Goal: Information Seeking & Learning: Learn about a topic

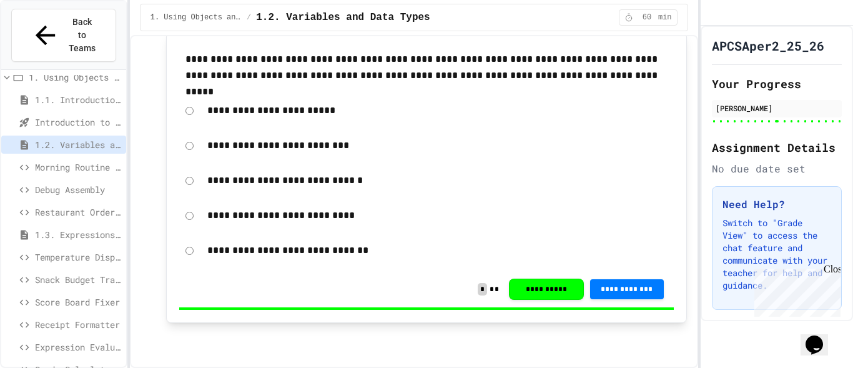
click at [66, 161] on span "Morning Routine Fix" at bounding box center [78, 167] width 86 height 13
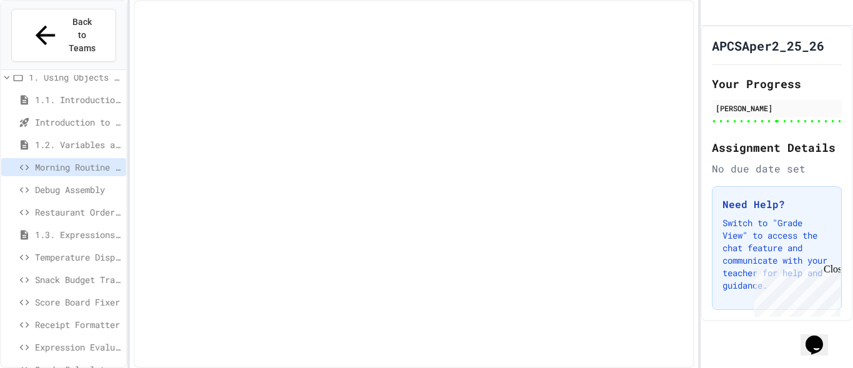
scroll to position [24, 0]
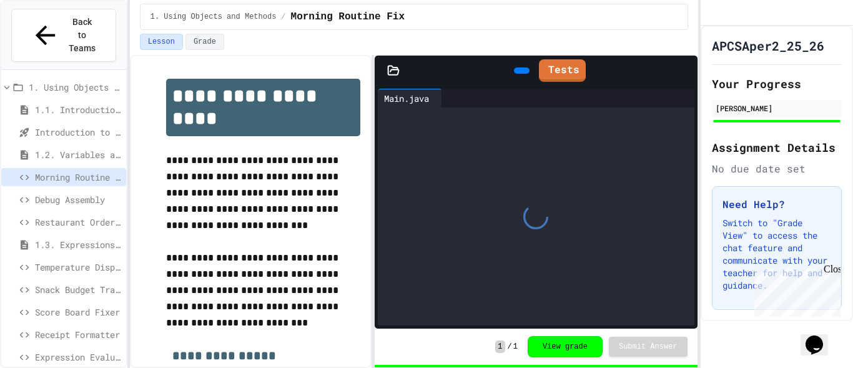
click at [73, 193] on span "Debug Assembly" at bounding box center [78, 199] width 86 height 13
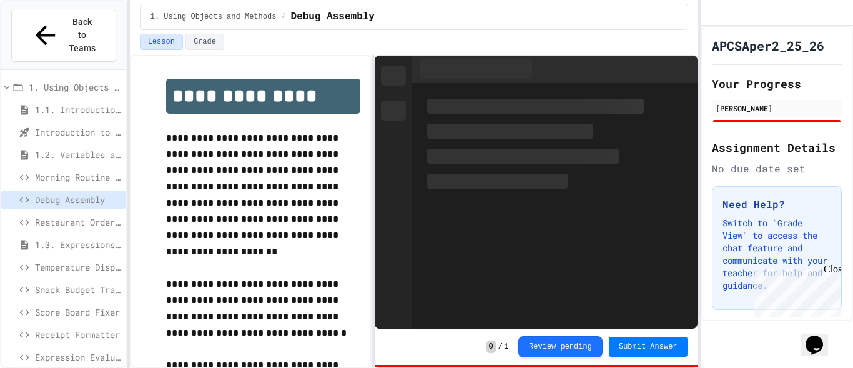
click at [73, 215] on span "Restaurant Order System" at bounding box center [78, 221] width 86 height 13
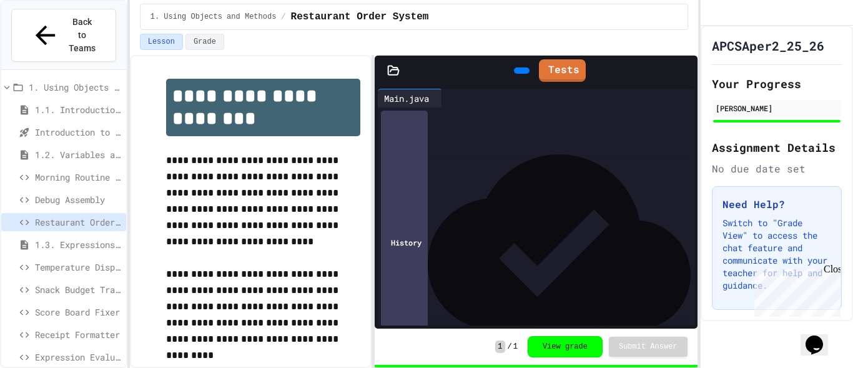
click at [74, 193] on span "Debug Assembly" at bounding box center [78, 199] width 86 height 13
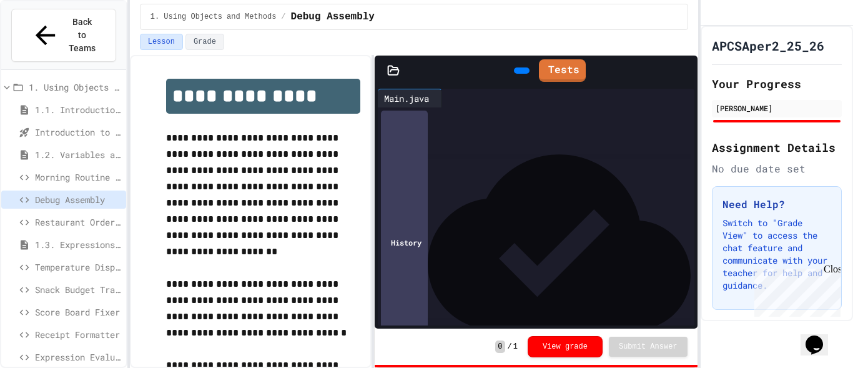
click at [493, 171] on span "*******" at bounding box center [481, 166] width 23 height 9
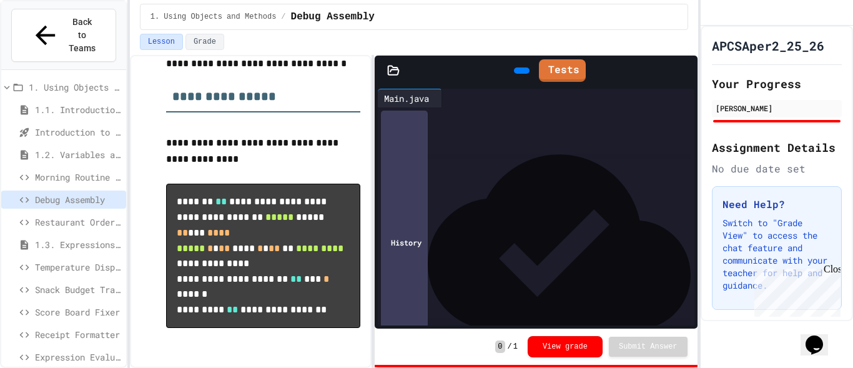
click at [493, 217] on span "*******" at bounding box center [481, 217] width 23 height 9
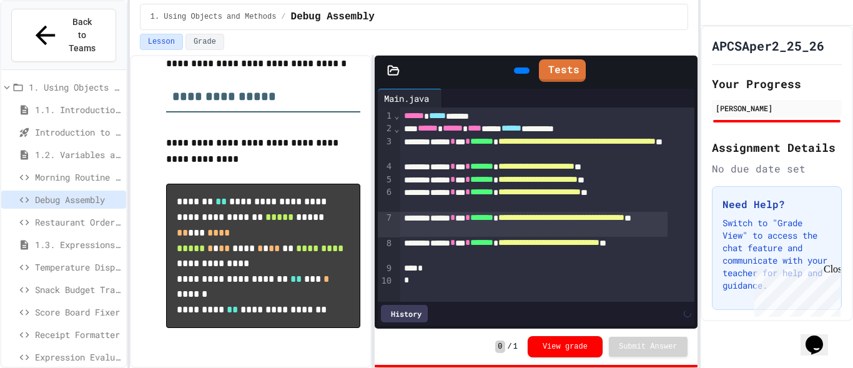
scroll to position [7, 0]
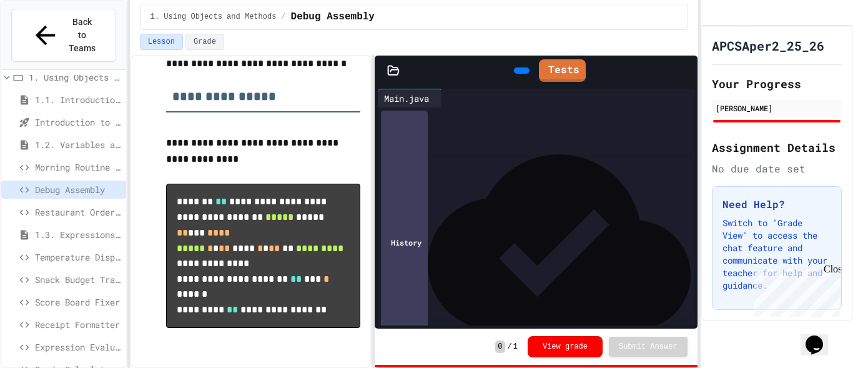
click at [82, 250] on span "Temperature Display Fix" at bounding box center [78, 256] width 86 height 13
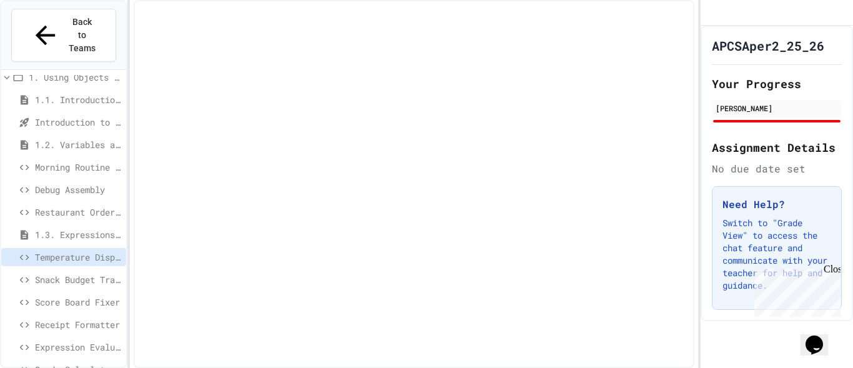
scroll to position [24, 0]
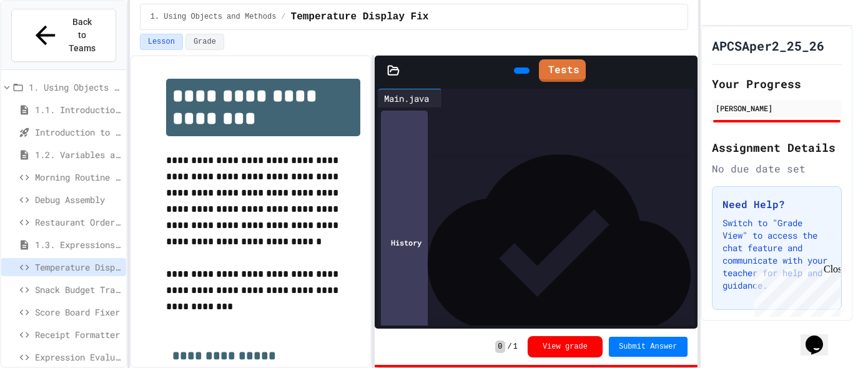
click at [79, 238] on span "1.3. Expressions and Output [New]" at bounding box center [78, 244] width 86 height 13
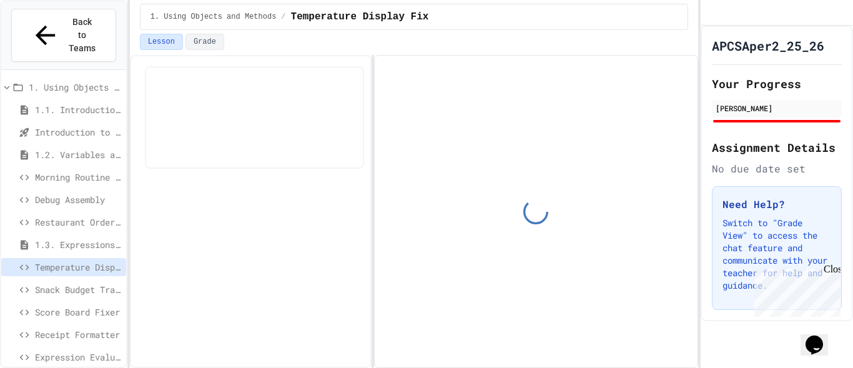
click at [81, 283] on span "Snack Budget Tracker" at bounding box center [78, 289] width 86 height 13
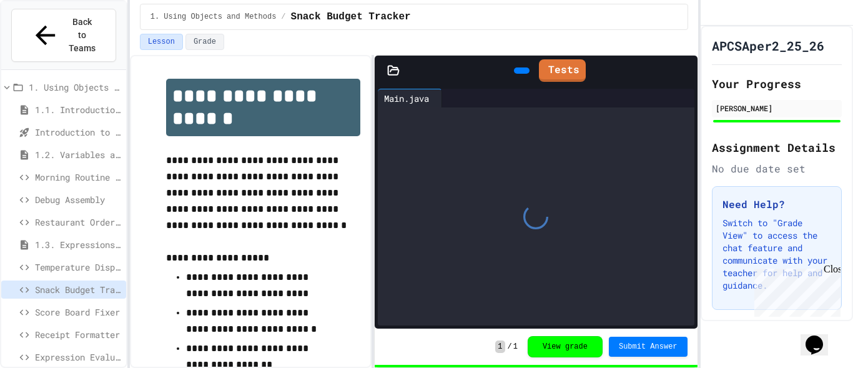
click at [81, 305] on span "Score Board Fixer" at bounding box center [78, 311] width 86 height 13
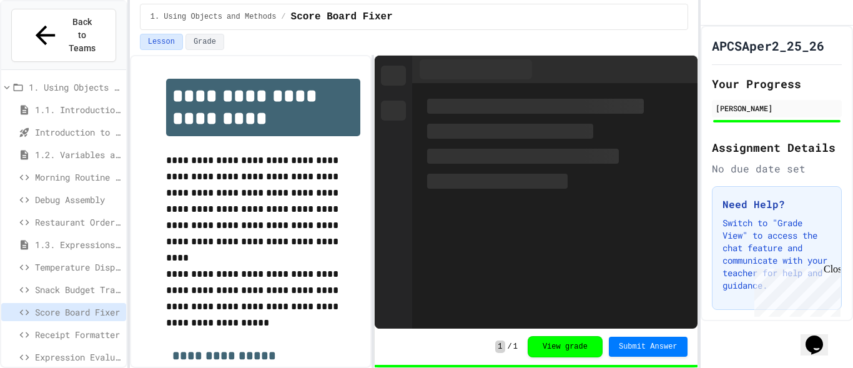
click at [77, 328] on span "Receipt Formatter" at bounding box center [78, 334] width 86 height 13
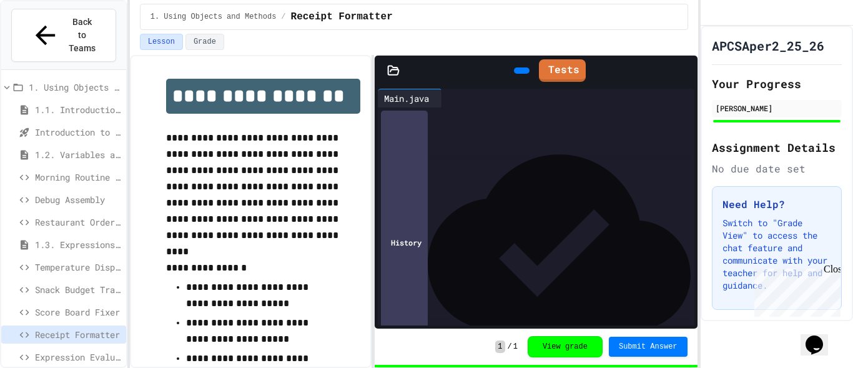
click at [86, 350] on span "Expression Evaluator Fix" at bounding box center [78, 356] width 86 height 13
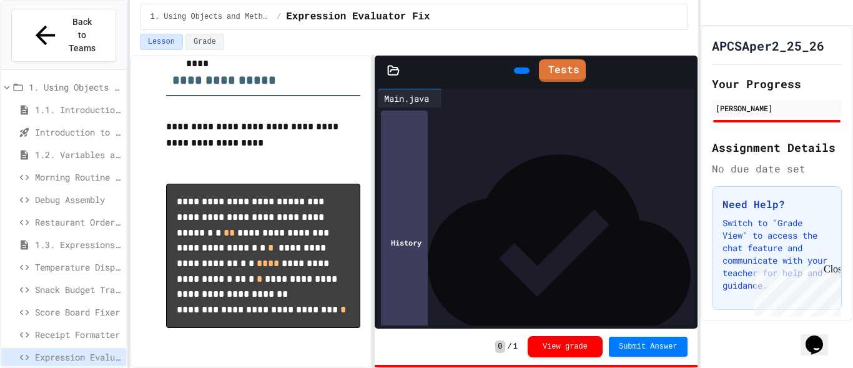
scroll to position [246, 0]
click at [520, 71] on icon at bounding box center [520, 71] width 0 height 0
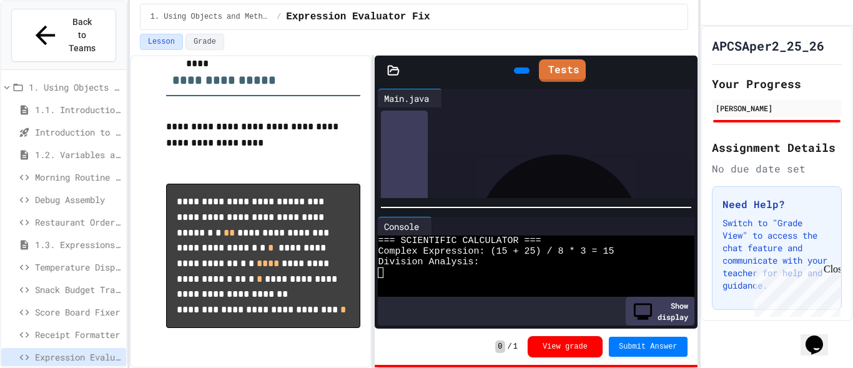
scroll to position [21, 0]
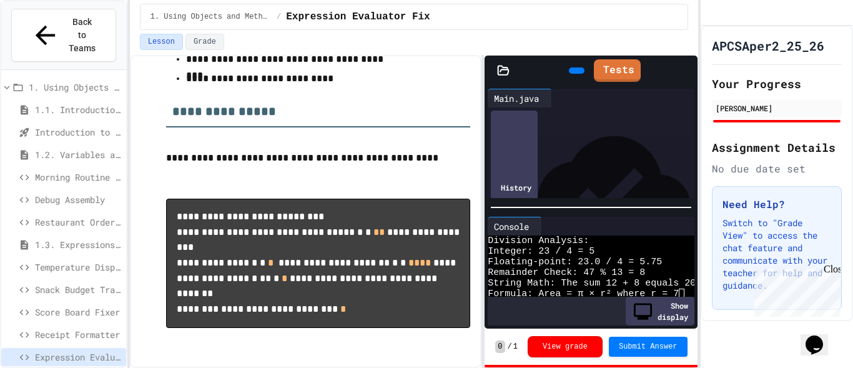
click at [507, 210] on div "**********" at bounding box center [414, 211] width 568 height 313
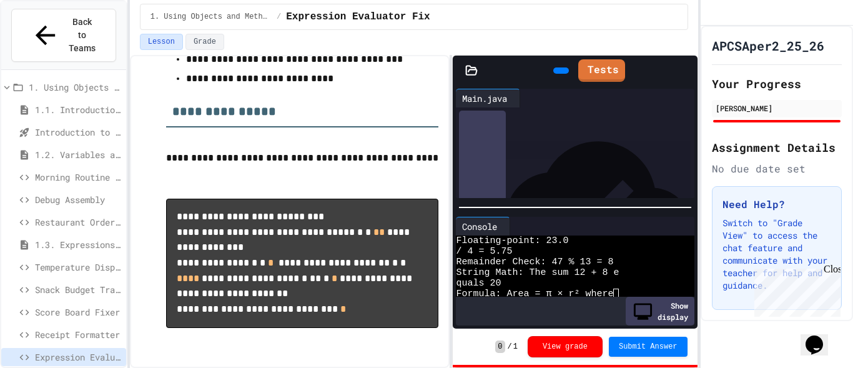
scroll to position [32, 0]
click at [449, 208] on div "**********" at bounding box center [414, 211] width 568 height 313
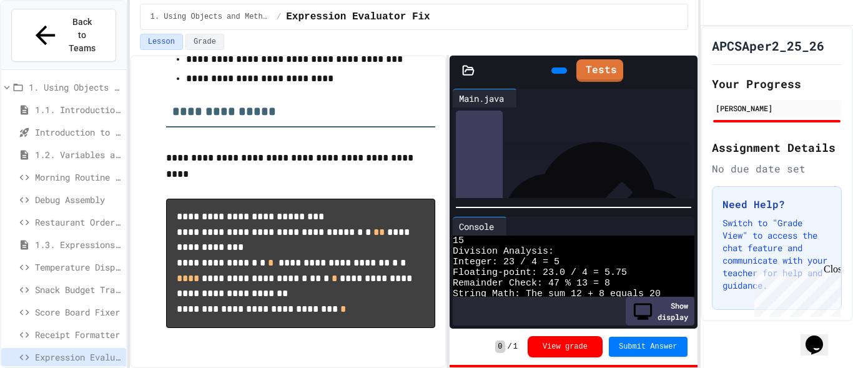
scroll to position [0, 0]
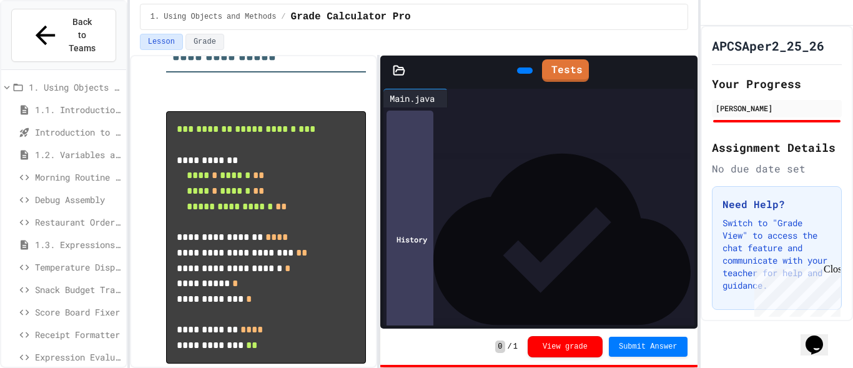
scroll to position [672, 0]
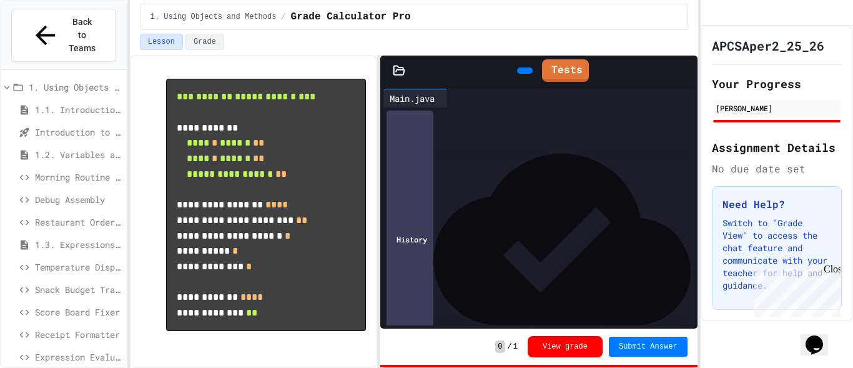
click at [377, 204] on div "**********" at bounding box center [414, 211] width 568 height 313
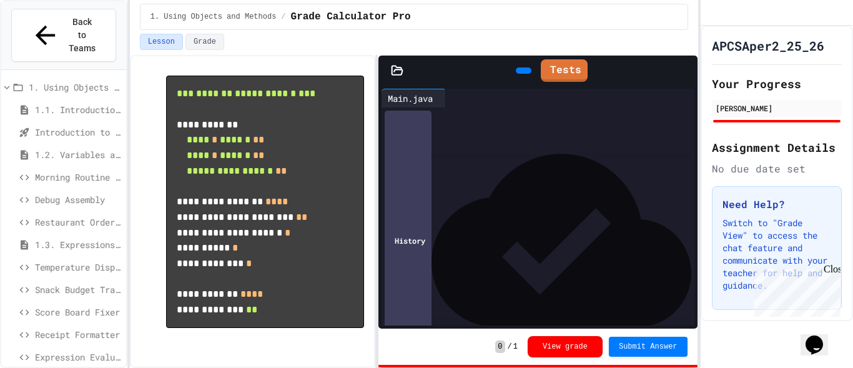
scroll to position [559, 0]
click at [516, 67] on div at bounding box center [524, 70] width 16 height 6
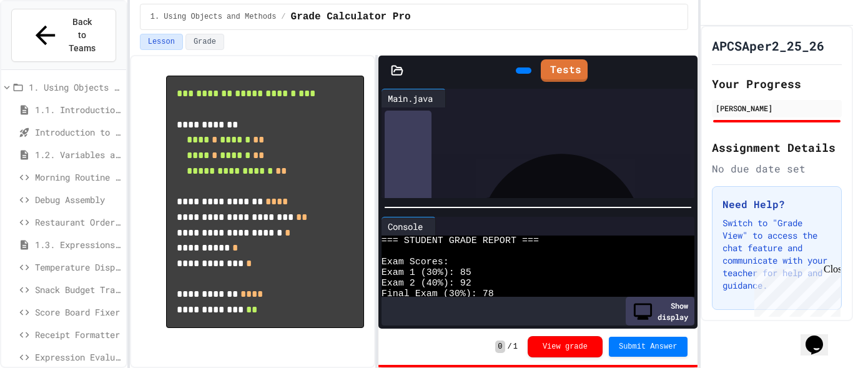
scroll to position [389, 0]
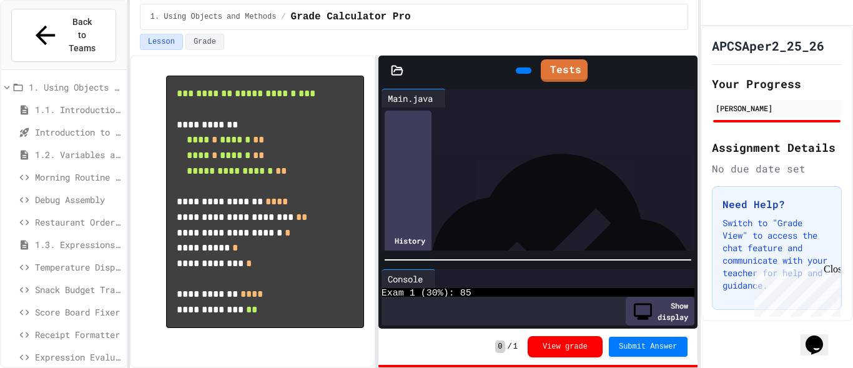
click at [500, 264] on div at bounding box center [537, 260] width 319 height 12
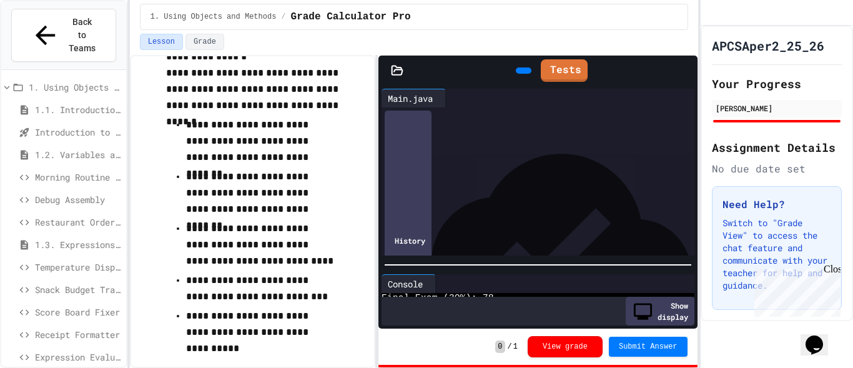
scroll to position [214, 0]
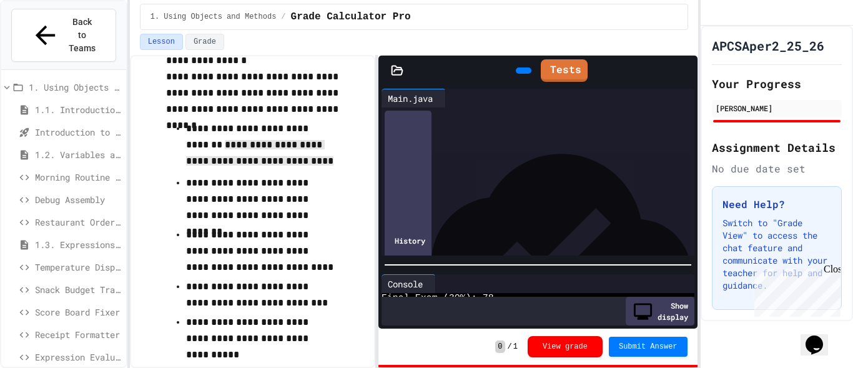
drag, startPoint x: 227, startPoint y: 146, endPoint x: 297, endPoint y: 164, distance: 72.9
click at [297, 164] on p "**********" at bounding box center [260, 146] width 149 height 51
drag, startPoint x: 551, startPoint y: 124, endPoint x: 555, endPoint y: 137, distance: 13.2
click at [555, 137] on div "**********" at bounding box center [535, 131] width 264 height 26
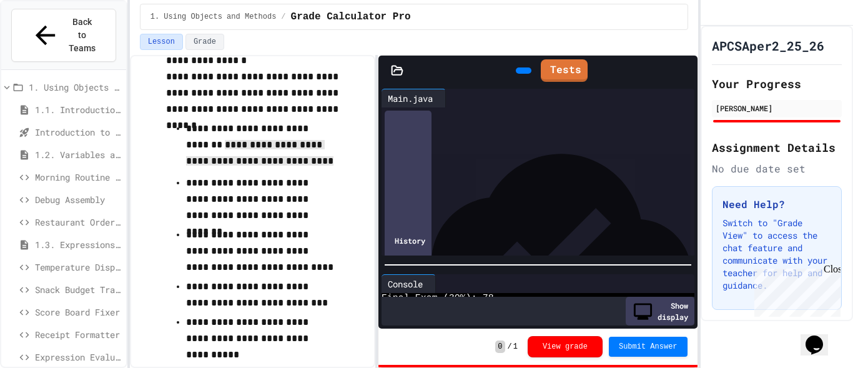
scroll to position [272, 0]
click at [518, 67] on div at bounding box center [524, 70] width 16 height 6
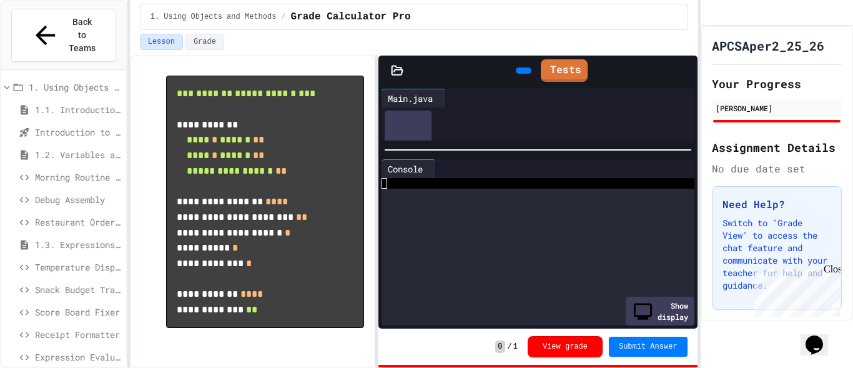
scroll to position [53, 0]
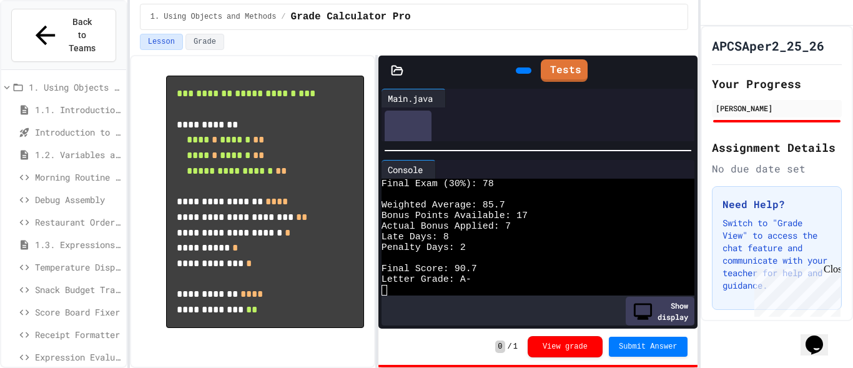
click at [464, 144] on div at bounding box center [537, 150] width 319 height 12
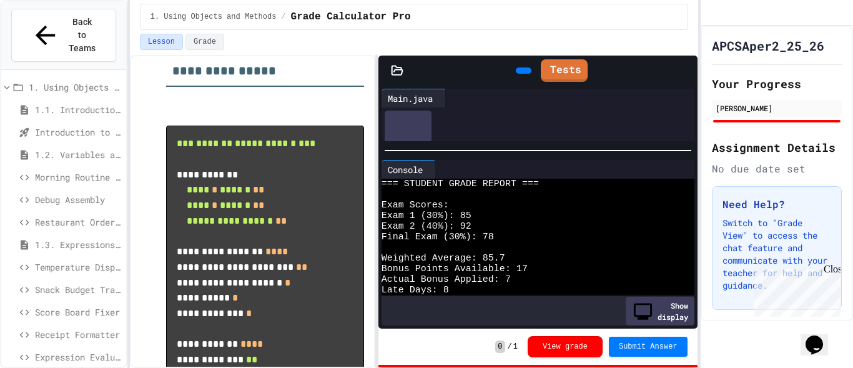
scroll to position [718, 0]
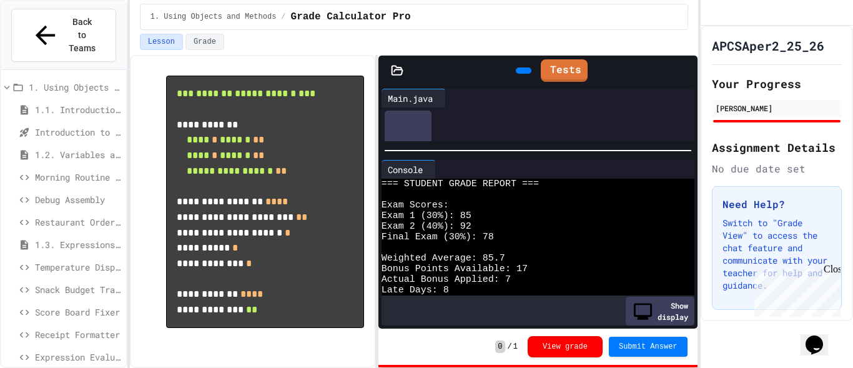
click at [44, 348] on div "Expression Evaluator Fix" at bounding box center [63, 357] width 125 height 18
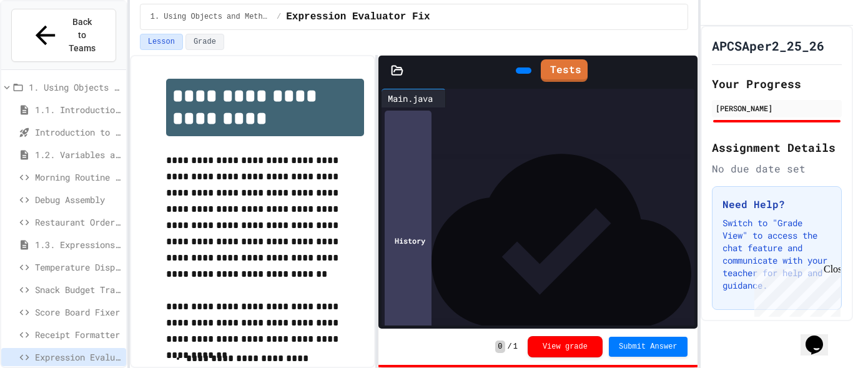
click at [48, 328] on span "Receipt Formatter" at bounding box center [78, 334] width 86 height 13
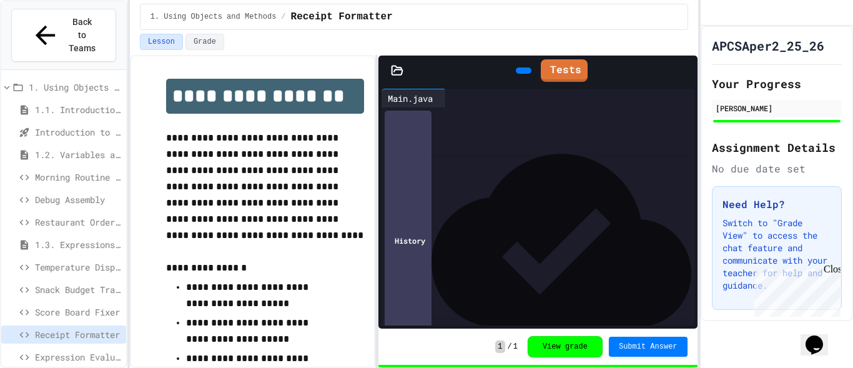
click at [70, 305] on span "Score Board Fixer" at bounding box center [78, 311] width 86 height 13
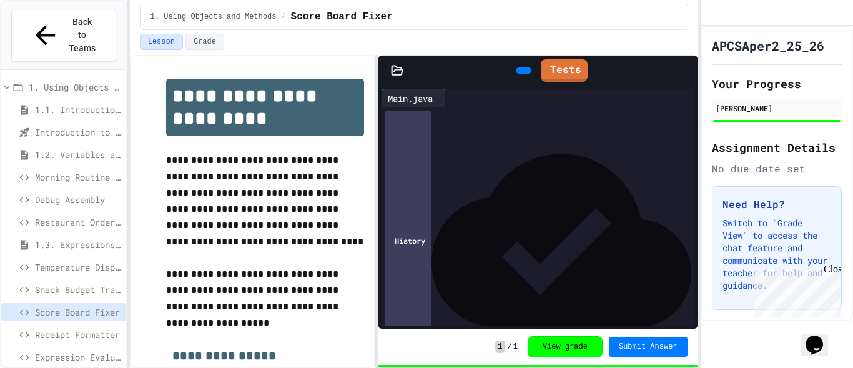
click at [70, 283] on span "Snack Budget Tracker" at bounding box center [78, 289] width 86 height 13
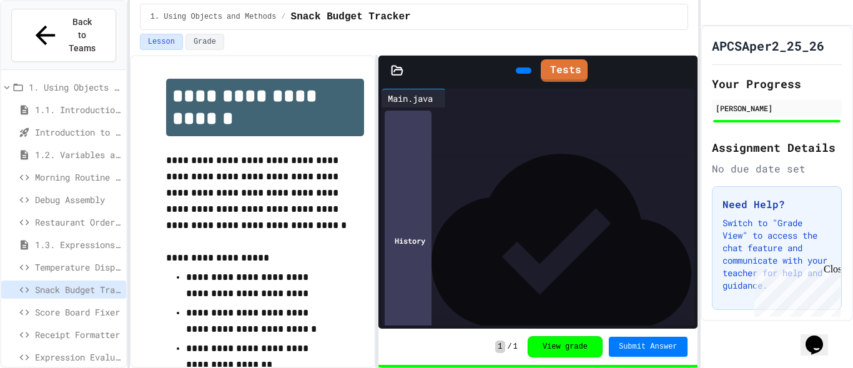
click at [72, 260] on span "Temperature Display Fix" at bounding box center [78, 266] width 86 height 13
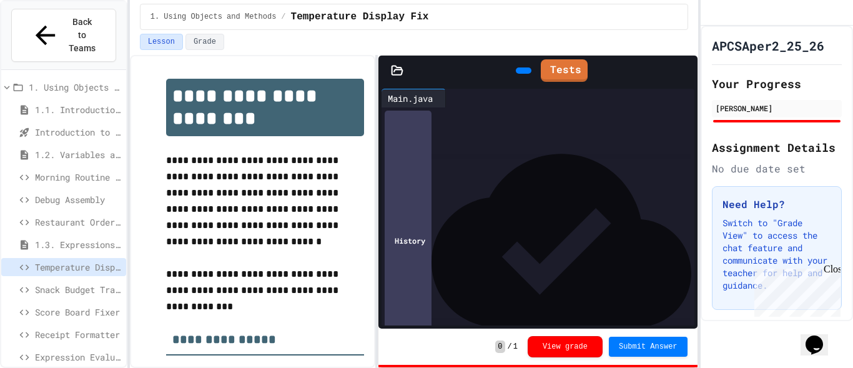
scroll to position [106, 0]
click at [516, 67] on div at bounding box center [524, 70] width 16 height 6
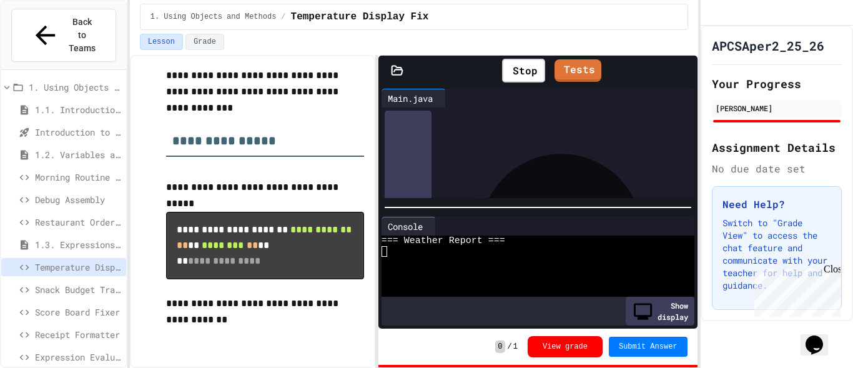
scroll to position [197, 0]
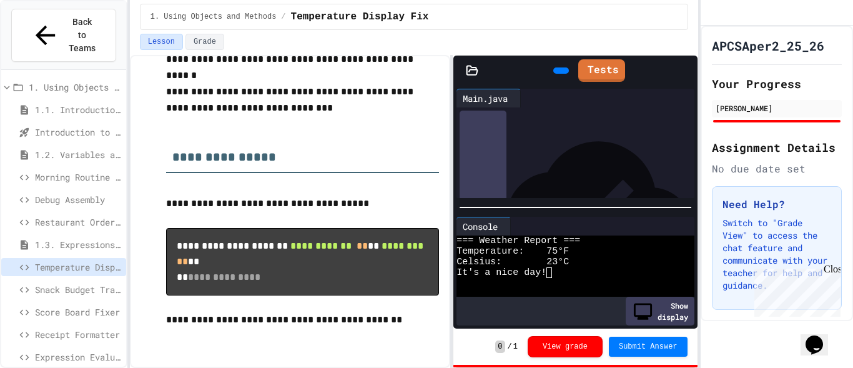
click at [455, 256] on div "**********" at bounding box center [414, 211] width 568 height 313
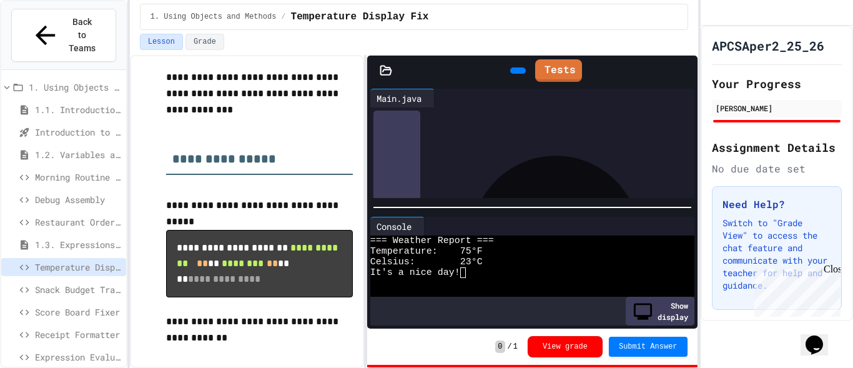
scroll to position [107, 0]
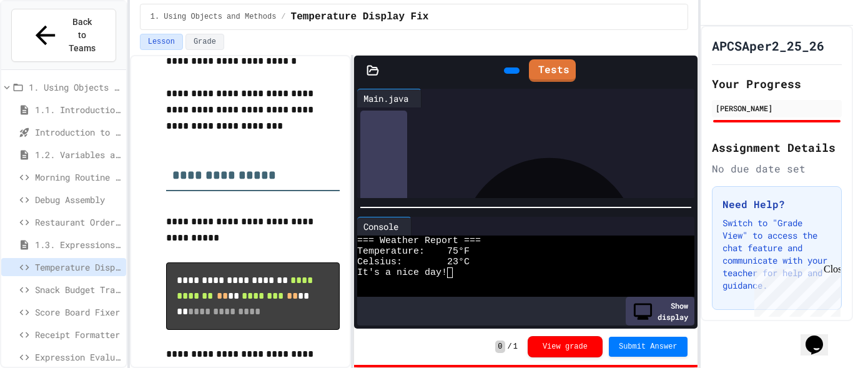
click at [354, 273] on div "**********" at bounding box center [414, 211] width 568 height 313
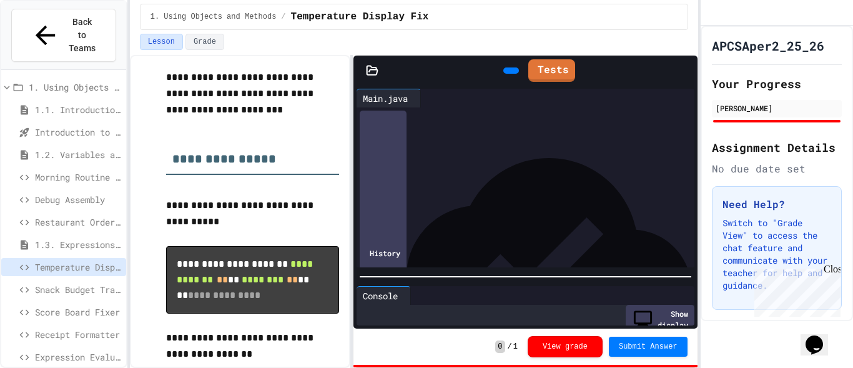
click at [496, 275] on div "**********" at bounding box center [526, 207] width 344 height 243
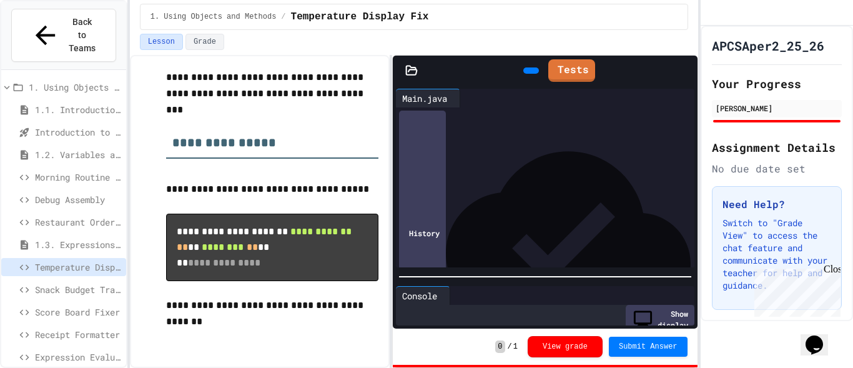
click at [398, 219] on div "**********" at bounding box center [414, 211] width 568 height 313
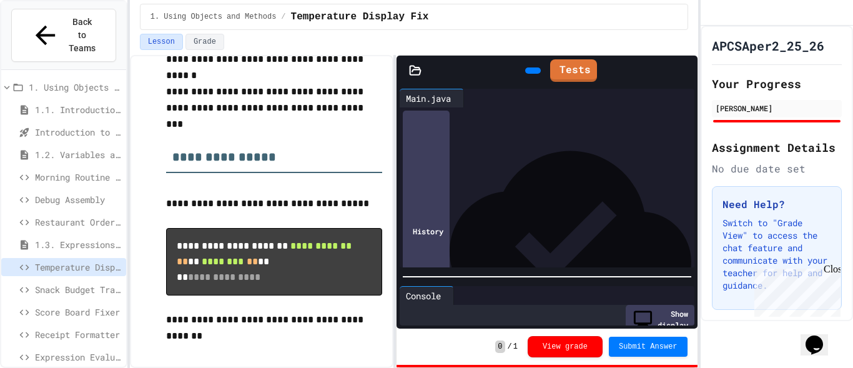
scroll to position [184, 0]
click at [537, 74] on icon at bounding box center [540, 78] width 7 height 9
click at [500, 272] on div at bounding box center [547, 276] width 301 height 12
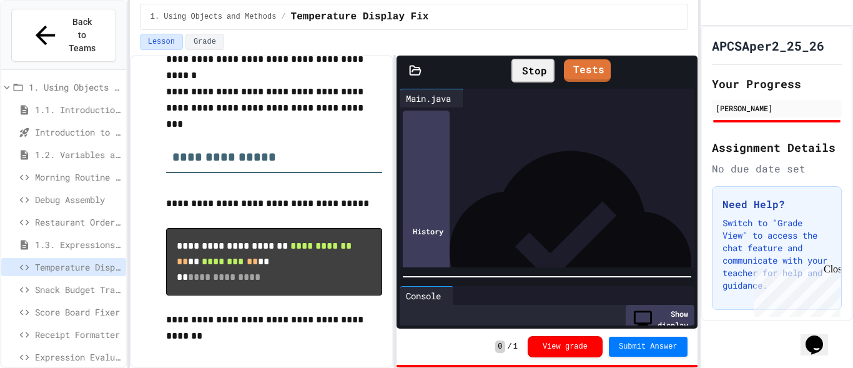
scroll to position [32, 0]
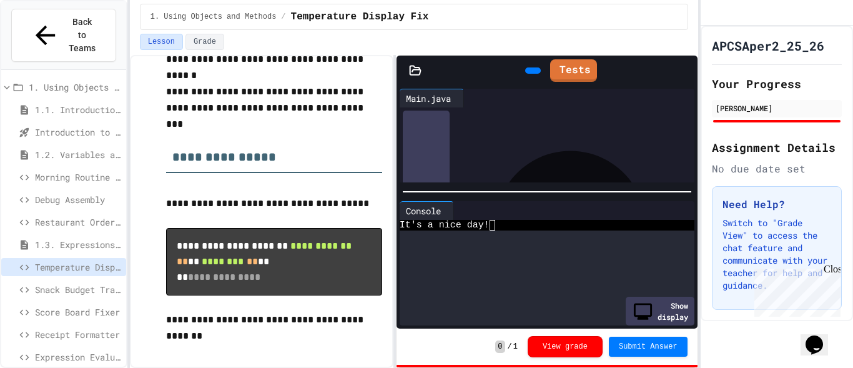
click at [517, 186] on div at bounding box center [547, 192] width 301 height 12
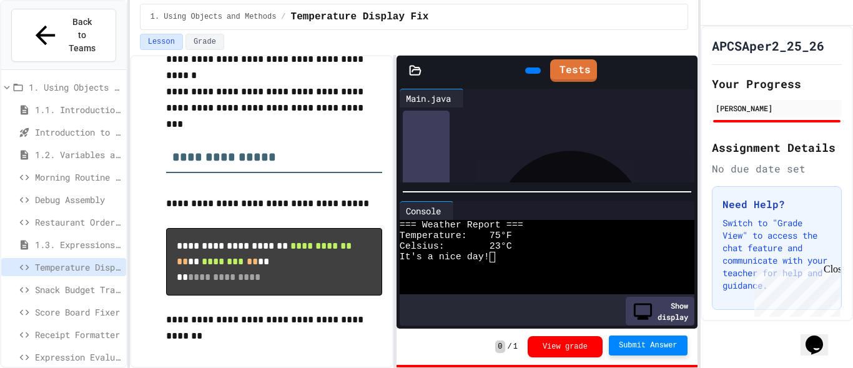
click at [650, 350] on span "Submit Answer" at bounding box center [648, 345] width 59 height 10
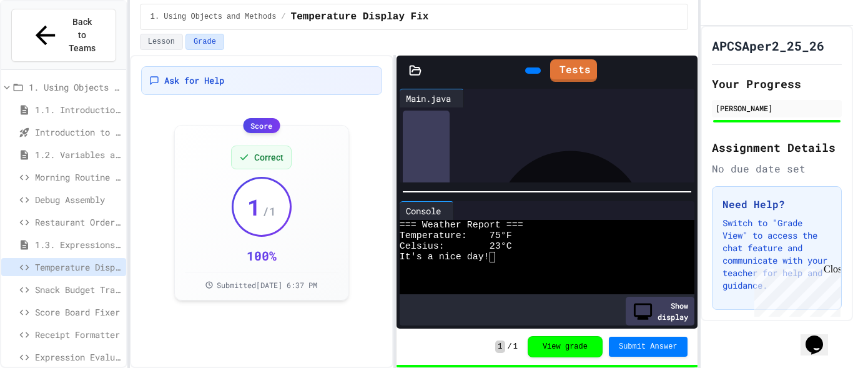
click at [65, 283] on span "Snack Budget Tracker" at bounding box center [78, 289] width 86 height 13
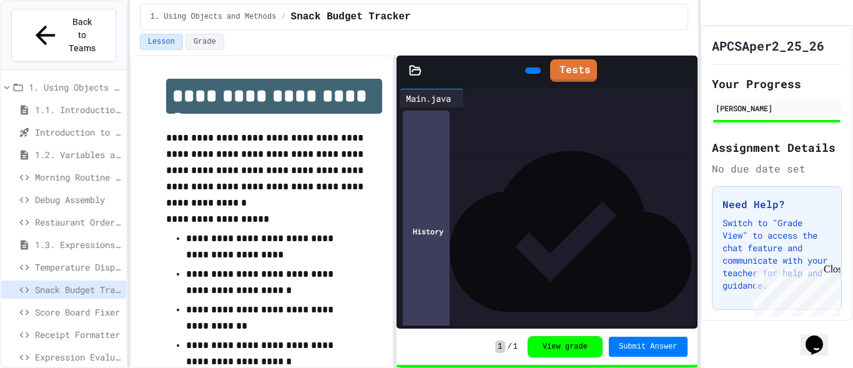
click at [76, 305] on span "Score Board Fixer" at bounding box center [78, 311] width 86 height 13
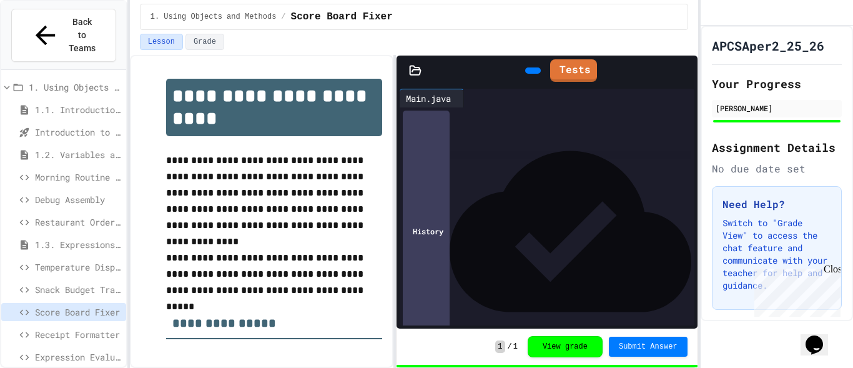
click at [82, 328] on span "Receipt Formatter" at bounding box center [78, 334] width 86 height 13
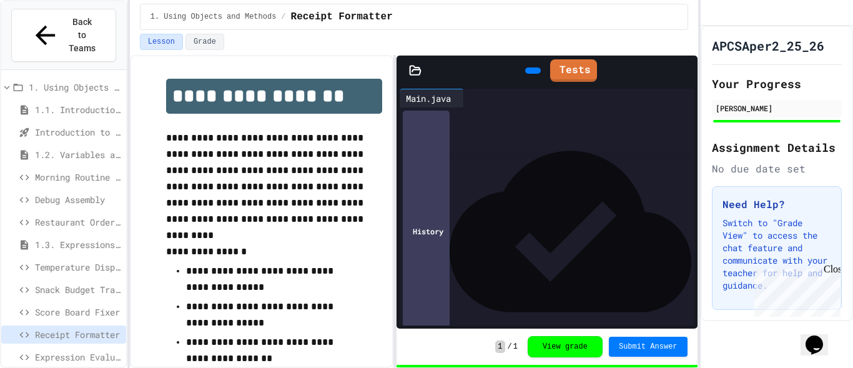
click at [82, 350] on span "Expression Evaluator Fix" at bounding box center [78, 356] width 86 height 13
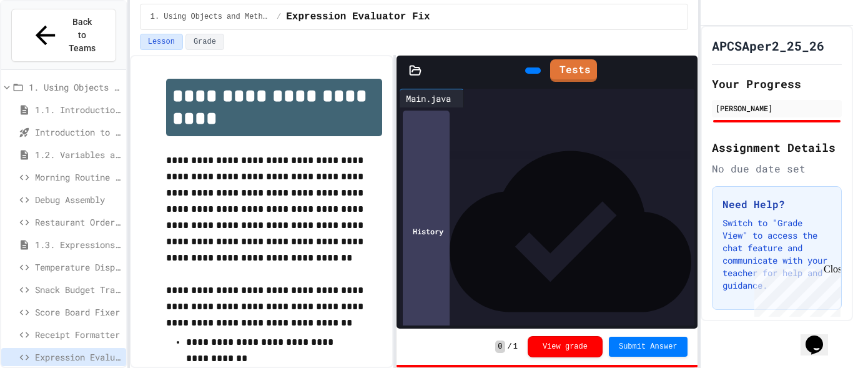
click at [74, 328] on span "Receipt Formatter" at bounding box center [78, 334] width 86 height 13
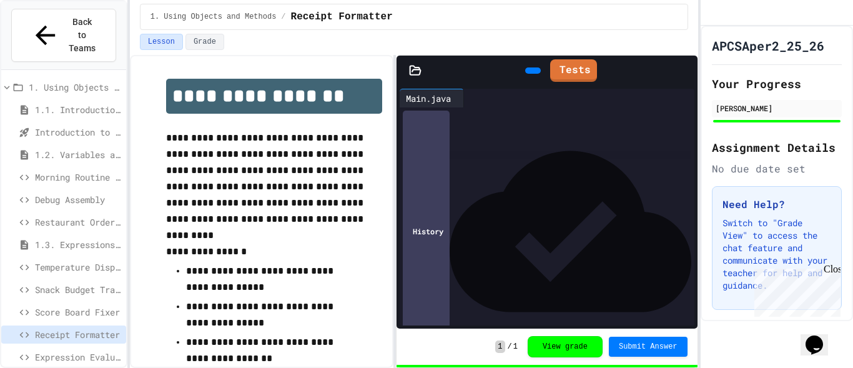
click at [74, 350] on span "Expression Evaluator Fix" at bounding box center [78, 356] width 86 height 13
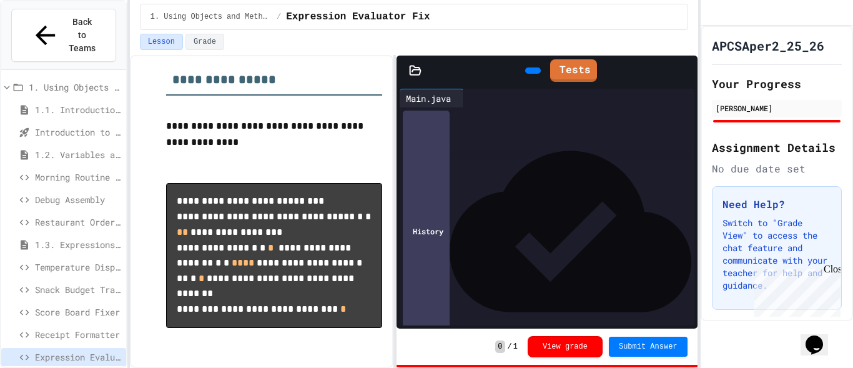
scroll to position [246, 0]
click at [532, 71] on icon at bounding box center [532, 71] width 0 height 0
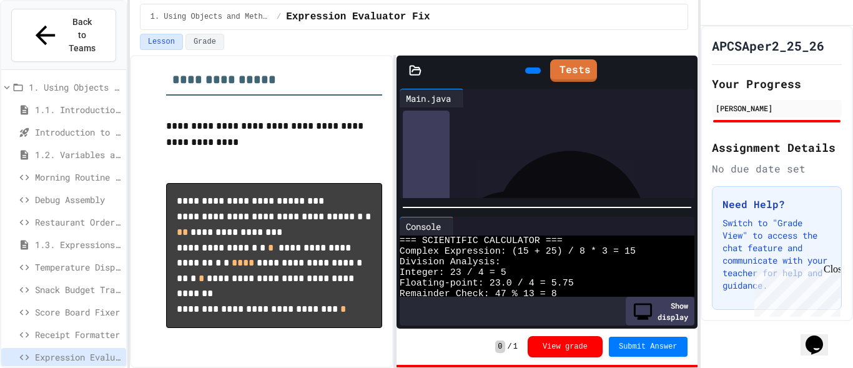
scroll to position [21, 0]
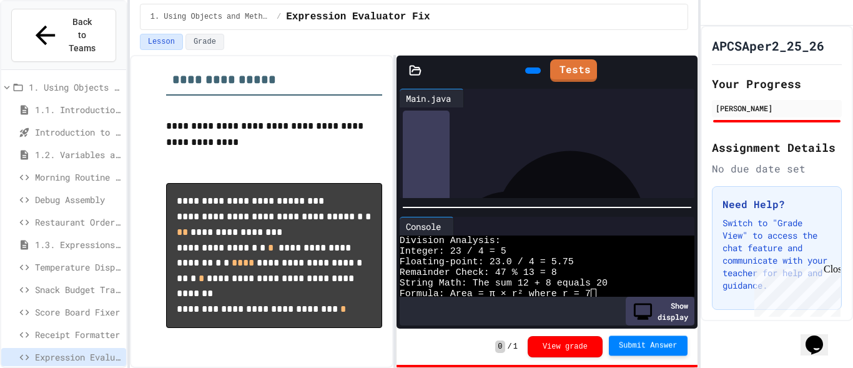
click at [652, 344] on span "Submit Answer" at bounding box center [648, 345] width 59 height 10
